Goal: Information Seeking & Learning: Check status

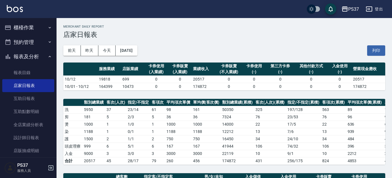
scroll to position [160, 0]
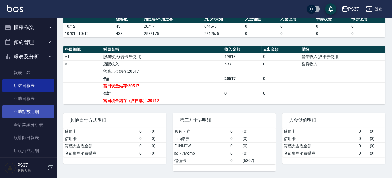
click at [33, 110] on link "互助點數明細" at bounding box center [28, 111] width 52 height 13
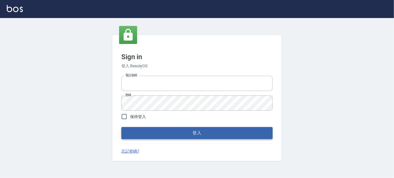
type input "037692666"
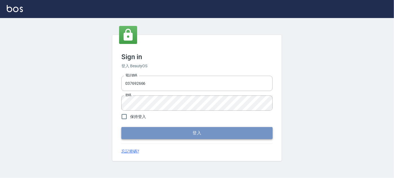
click at [175, 132] on button "登入" at bounding box center [196, 133] width 151 height 12
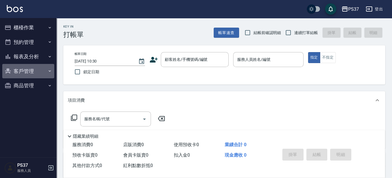
click at [24, 71] on button "客戶管理" at bounding box center [28, 71] width 52 height 15
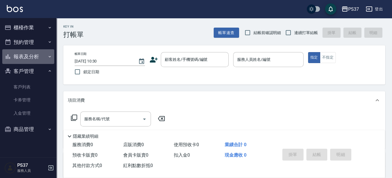
click at [27, 60] on button "報表及分析" at bounding box center [28, 56] width 52 height 15
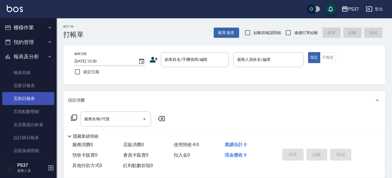
click at [23, 99] on link "互助日報表" at bounding box center [28, 98] width 52 height 13
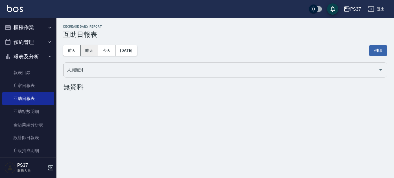
click at [86, 49] on button "昨天" at bounding box center [90, 50] width 18 height 10
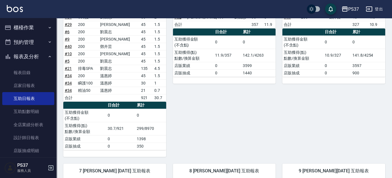
scroll to position [180, 0]
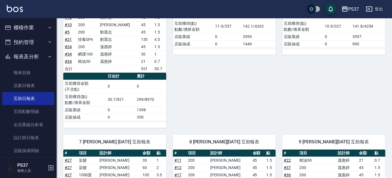
click at [19, 53] on button "報表及分析" at bounding box center [28, 56] width 52 height 15
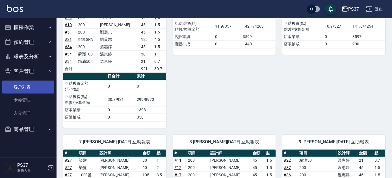
click at [31, 88] on link "客戶列表" at bounding box center [28, 87] width 52 height 13
